Goal: Task Accomplishment & Management: Manage account settings

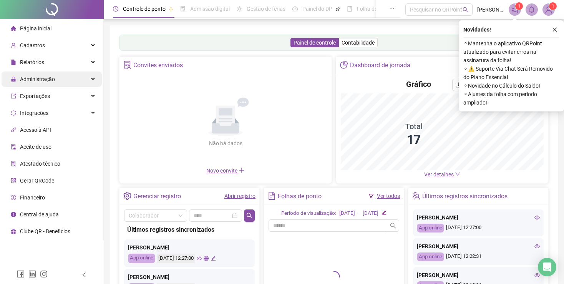
click at [38, 82] on span "Administração" at bounding box center [37, 79] width 35 height 6
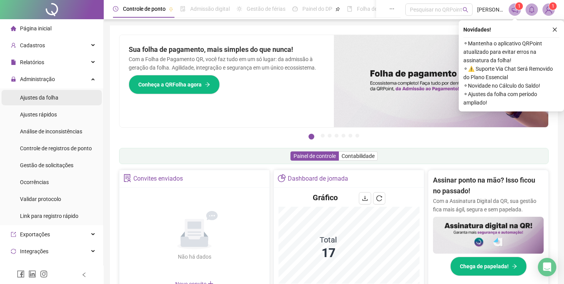
click at [34, 98] on span "Ajustes da folha" at bounding box center [39, 98] width 38 height 6
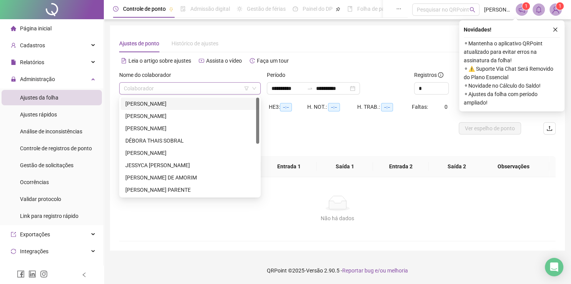
click at [251, 91] on span at bounding box center [190, 89] width 132 height 12
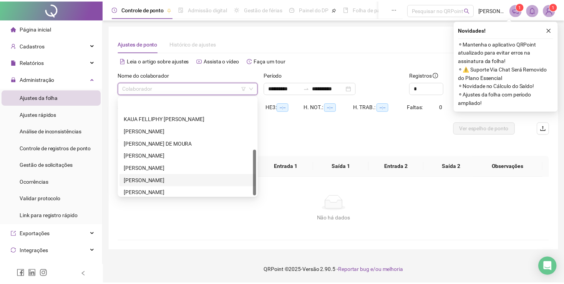
scroll to position [111, 0]
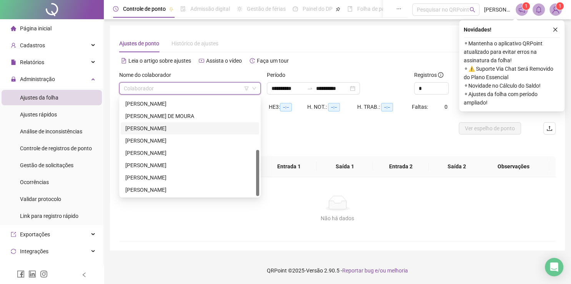
click at [204, 127] on div "[PERSON_NAME]" at bounding box center [189, 128] width 129 height 8
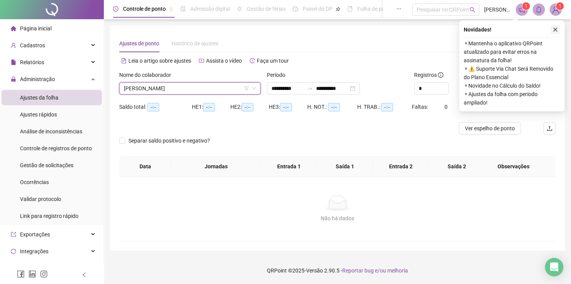
click at [555, 27] on button "button" at bounding box center [554, 29] width 9 height 9
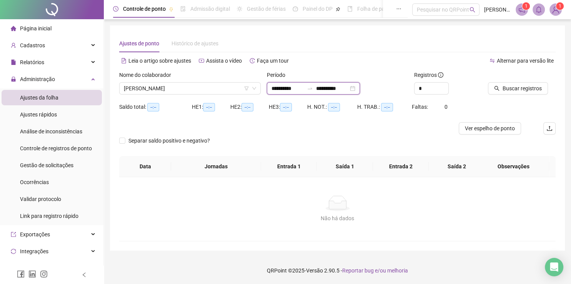
click at [334, 90] on input "**********" at bounding box center [332, 88] width 32 height 8
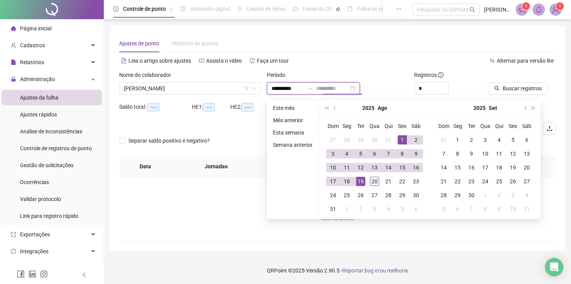
type input "**********"
click at [371, 179] on div "20" at bounding box center [374, 181] width 9 height 9
type input "**********"
click at [527, 82] on button "Buscar registros" at bounding box center [518, 88] width 60 height 12
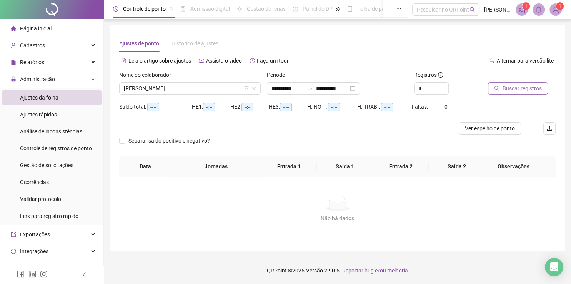
click at [519, 92] on div "Buscando registros Os registros de ponto estão sendo buscados... OK" at bounding box center [285, 142] width 571 height 284
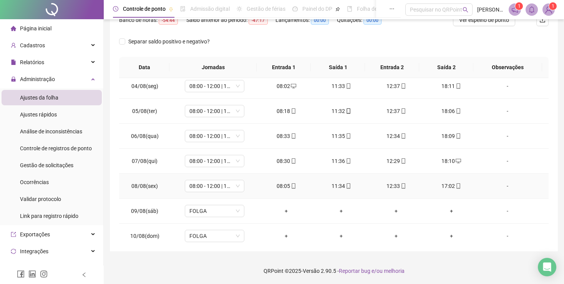
scroll to position [334, 0]
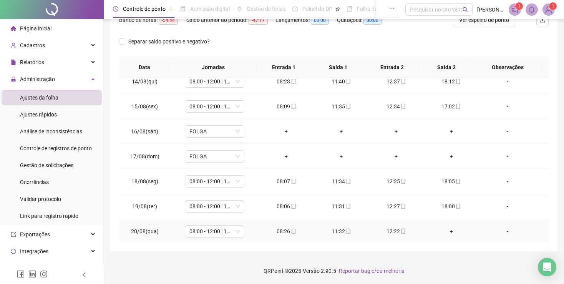
click at [501, 229] on div "-" at bounding box center [507, 231] width 45 height 8
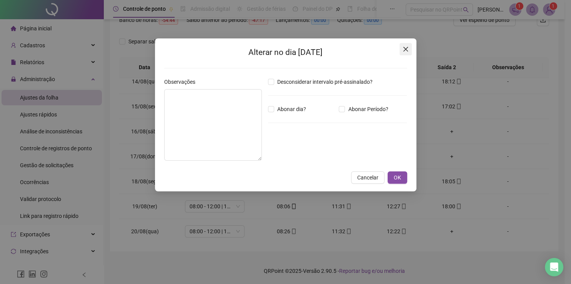
click at [405, 51] on icon "close" at bounding box center [405, 49] width 6 height 6
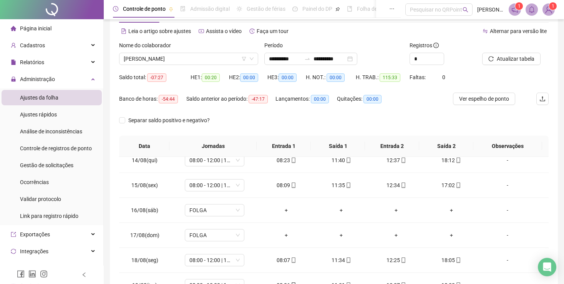
scroll to position [27, 0]
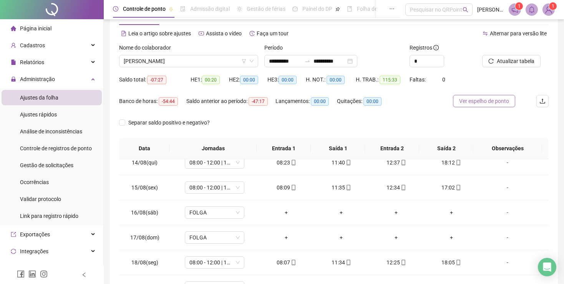
click at [496, 98] on span "Ver espelho de ponto" at bounding box center [484, 101] width 50 height 8
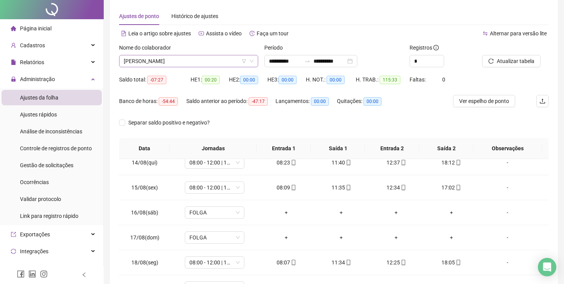
scroll to position [0, 0]
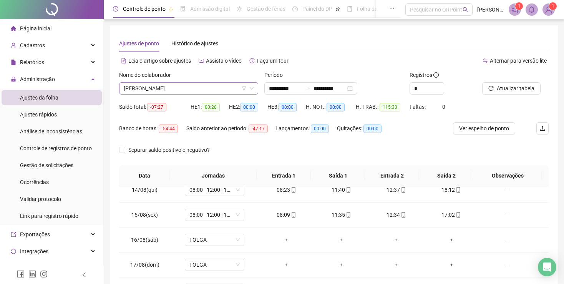
click at [223, 90] on span "[PERSON_NAME]" at bounding box center [189, 89] width 130 height 12
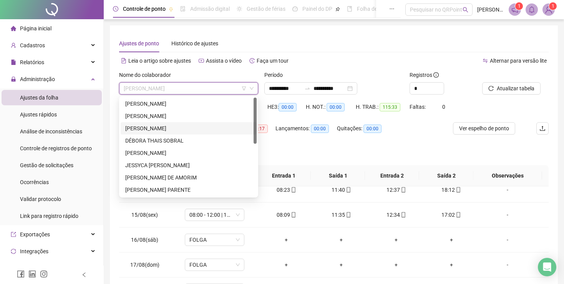
click at [548, 10] on img at bounding box center [549, 10] width 12 height 12
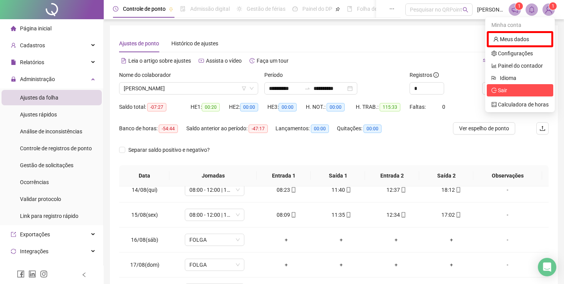
click at [501, 90] on span "Sair" at bounding box center [502, 90] width 9 height 6
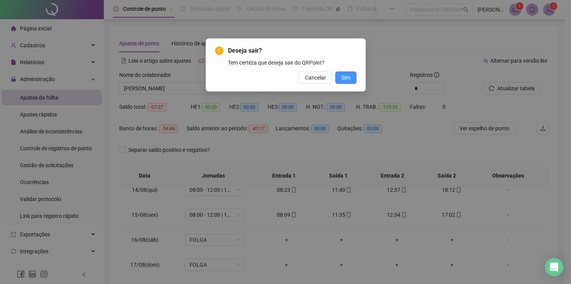
click at [344, 79] on span "Sim" at bounding box center [345, 77] width 9 height 8
